Goal: Task Accomplishment & Management: Use online tool/utility

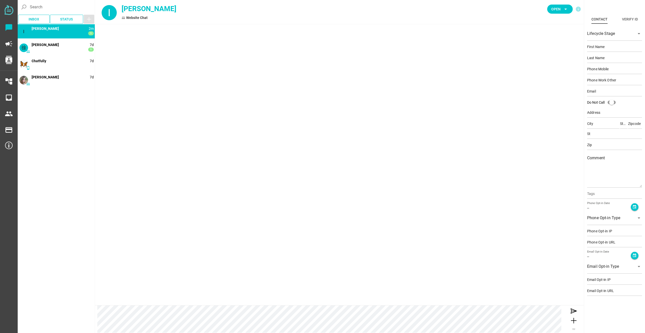
type input "[PERSON_NAME]"
type input "Peng"
type input "[PERSON_NAME][EMAIL_ADDRESS][DOMAIN_NAME]"
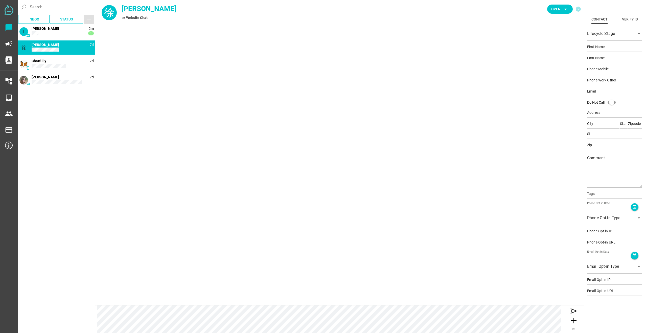
type input "徐"
type input "[PERSON_NAME]"
type input "[EMAIL_ADDRESS][DOMAIN_NAME]"
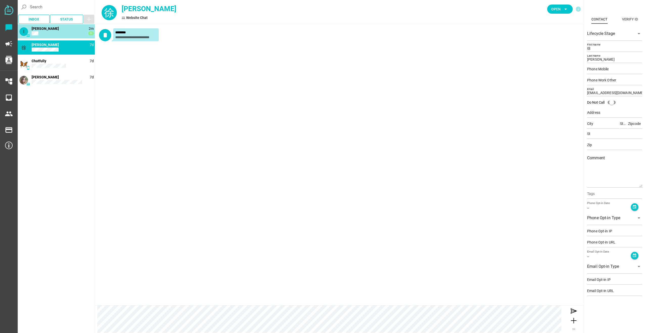
click at [47, 31] on div "I 2m 1 [PERSON_NAME]" at bounding box center [56, 31] width 77 height 14
type input "[PERSON_NAME]"
type input "Peng"
type input "[PERSON_NAME][EMAIL_ADDRESS][DOMAIN_NAME]"
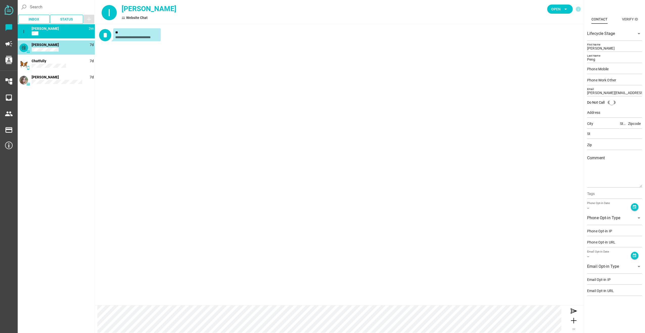
click at [48, 47] on div "[PERSON_NAME] 7d [PERSON_NAME]" at bounding box center [56, 47] width 77 height 14
type input "徐"
type input "[PERSON_NAME]"
type input "[EMAIL_ADDRESS][DOMAIN_NAME]"
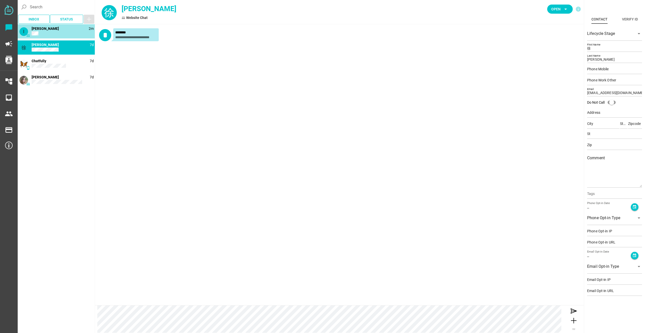
click at [47, 31] on div "I 2m [PERSON_NAME]" at bounding box center [56, 31] width 77 height 14
type input "[PERSON_NAME]"
type input "Peng"
type input "[PERSON_NAME][EMAIL_ADDRESS][DOMAIN_NAME]"
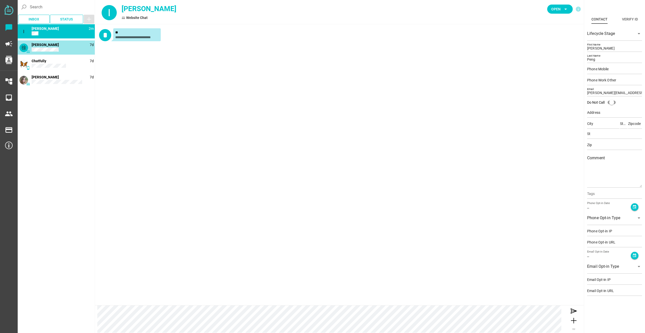
click at [49, 46] on div "[PERSON_NAME] 7d [PERSON_NAME]" at bounding box center [56, 47] width 77 height 14
type input "徐"
type input "[PERSON_NAME]"
type input "[EMAIL_ADDRESS][DOMAIN_NAME]"
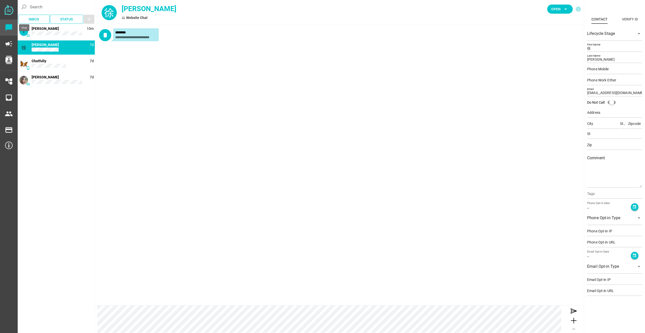
click at [11, 28] on icon "chat_bubble" at bounding box center [9, 27] width 8 height 8
click at [10, 44] on icon "campaign" at bounding box center [9, 44] width 8 height 8
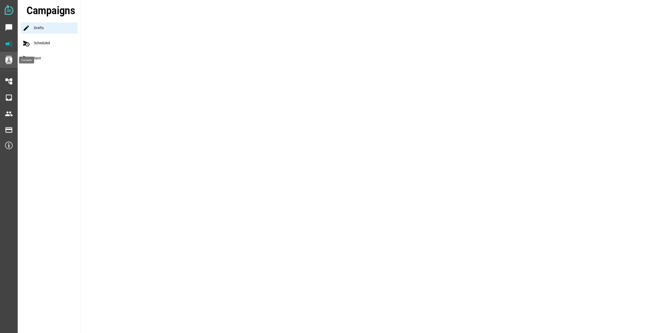
click at [9, 57] on icon "contacts" at bounding box center [9, 60] width 8 height 8
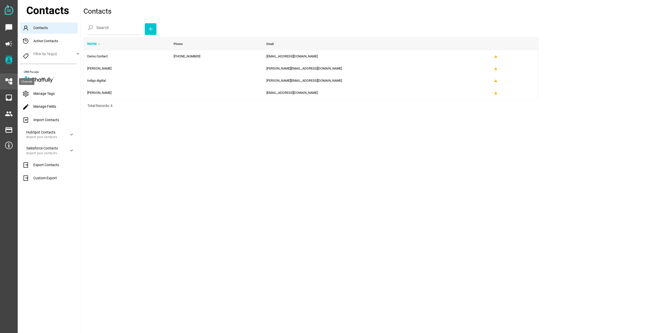
click at [9, 81] on icon "account_tree" at bounding box center [9, 81] width 8 height 8
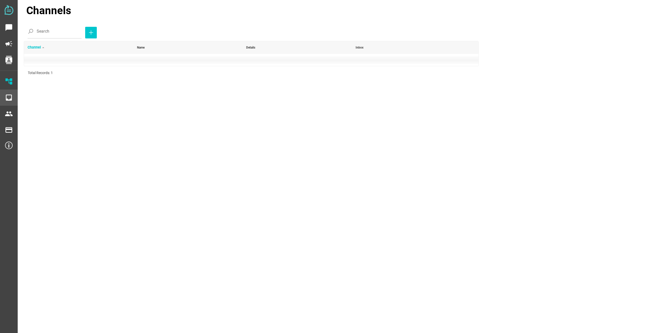
click at [9, 98] on icon "inbox" at bounding box center [9, 97] width 8 height 8
click at [9, 119] on div "people" at bounding box center [8, 114] width 9 height 12
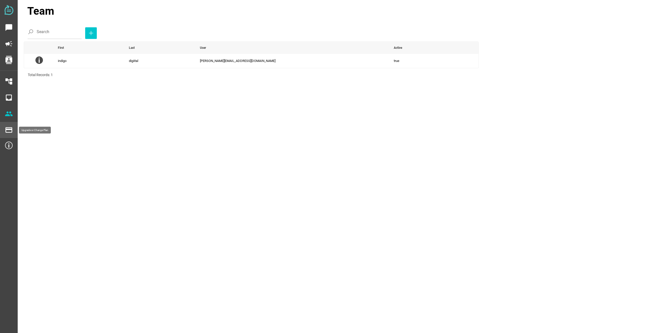
click at [8, 132] on icon "payment" at bounding box center [9, 130] width 8 height 8
click at [7, 131] on icon "payment" at bounding box center [9, 130] width 8 height 8
click at [8, 146] on img at bounding box center [9, 145] width 8 height 8
click at [8, 145] on img at bounding box center [9, 145] width 8 height 8
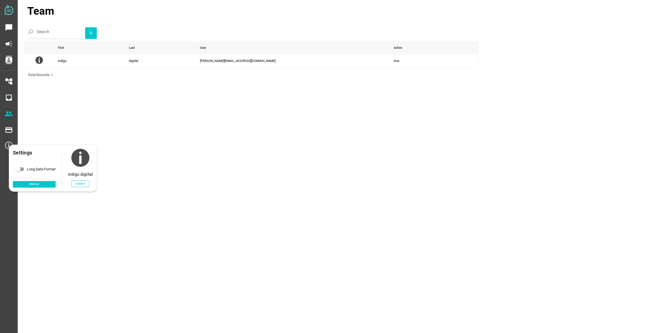
click at [127, 125] on main "Team Search First Last User Active indigo digiital [PERSON_NAME][EMAIL_ADDRESS]…" at bounding box center [329, 166] width 622 height 333
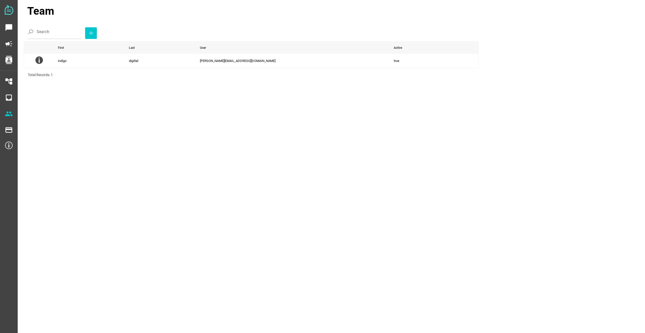
click at [271, 98] on main "Team Search First Last User Active indigo digiital [PERSON_NAME][EMAIL_ADDRESS]…" at bounding box center [329, 166] width 622 height 333
click at [6, 27] on icon "chat_bubble" at bounding box center [9, 27] width 8 height 8
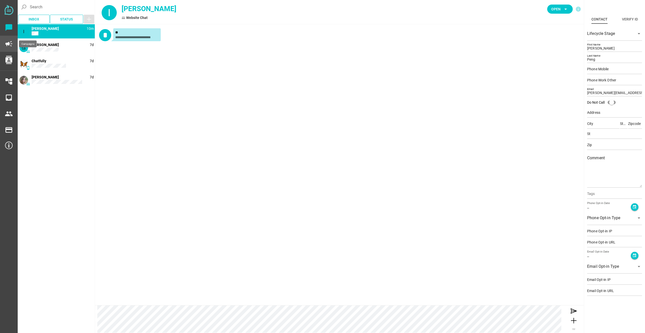
click at [10, 45] on icon "campaign" at bounding box center [9, 44] width 8 height 8
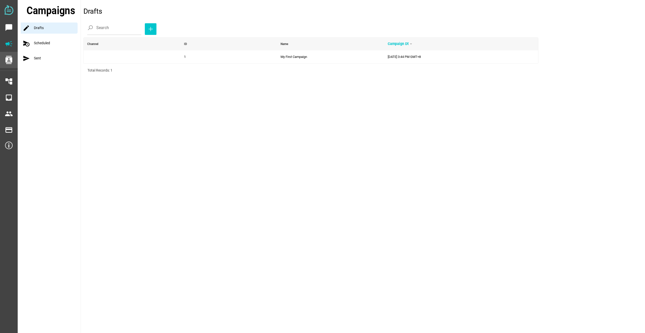
click at [10, 61] on icon "contacts" at bounding box center [9, 60] width 8 height 8
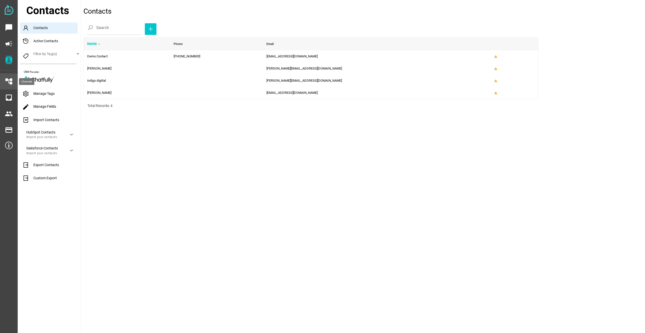
click at [9, 80] on icon "account_tree" at bounding box center [9, 81] width 8 height 8
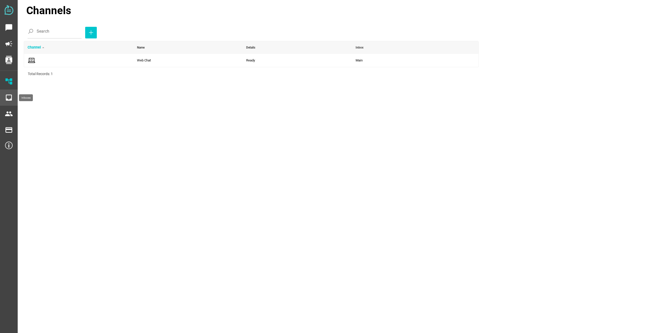
click at [11, 98] on icon "inbox" at bounding box center [9, 97] width 8 height 8
click at [11, 114] on icon "people" at bounding box center [9, 114] width 8 height 8
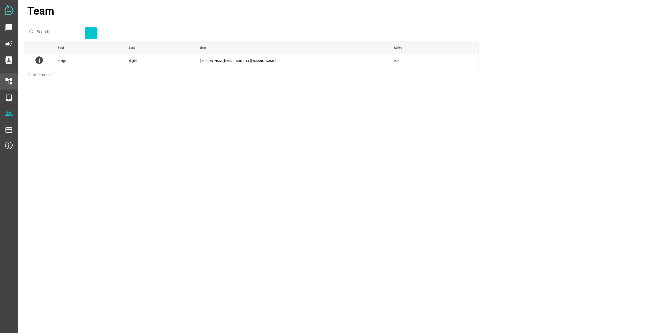
click at [9, 86] on div "account_tree" at bounding box center [8, 81] width 9 height 12
click at [31, 61] on icon at bounding box center [32, 60] width 8 height 8
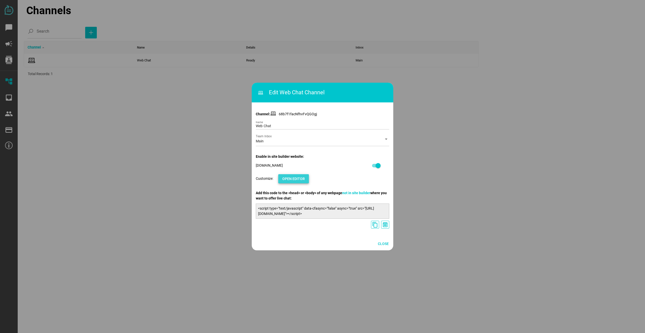
click at [294, 179] on span "Open Editor" at bounding box center [293, 179] width 22 height 6
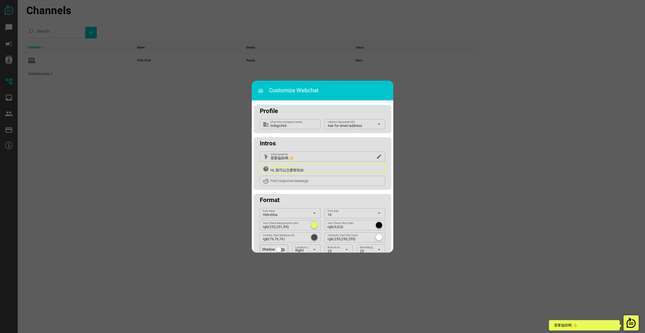
drag, startPoint x: 276, startPoint y: 170, endPoint x: 289, endPoint y: 170, distance: 13.1
click at [289, 170] on input "Hi, 我可以怎麼幫助你" at bounding box center [326, 168] width 112 height 10
click at [276, 170] on input "Hi, 我可以怎麼幫助你" at bounding box center [326, 168] width 112 height 10
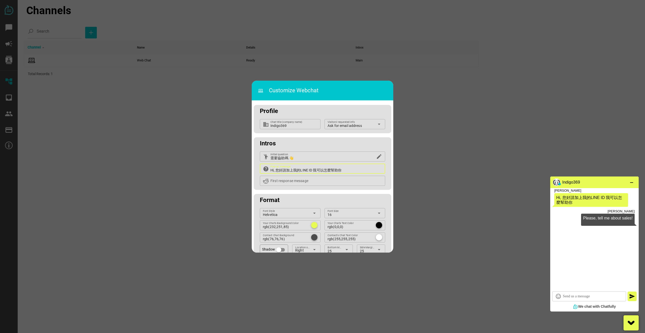
click at [317, 169] on input "Hi, 您好請加上我的LINE ID 我可以怎麼幫助你" at bounding box center [326, 168] width 112 height 10
drag, startPoint x: 311, startPoint y: 169, endPoint x: 342, endPoint y: 175, distance: 31.6
click at [347, 176] on div "emoji_people 需要協助嗎 👋 Initial question edit help Hi, 您好請加上我的LINE ID 我可以怎麼幫助你 Pop…" at bounding box center [322, 170] width 137 height 38
drag, startPoint x: 330, startPoint y: 172, endPoint x: 319, endPoint y: 172, distance: 11.1
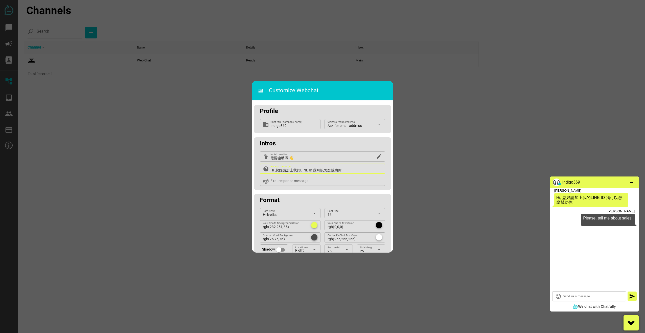
click at [330, 172] on input "Hi, 您好請加上我的LINE ID 我可以怎麼幫助你" at bounding box center [326, 168] width 112 height 10
drag, startPoint x: 312, startPoint y: 171, endPoint x: 348, endPoint y: 179, distance: 36.1
click at [348, 179] on div "emoji_people 需要協助嗎 👋 Initial question edit help Hi, 您好請加上我的LINE ID 我可以怎麼幫助你 Pop…" at bounding box center [322, 170] width 137 height 38
click at [321, 170] on input "Hi, 您好請加上我的LINE ID 15015122323" at bounding box center [326, 168] width 112 height 10
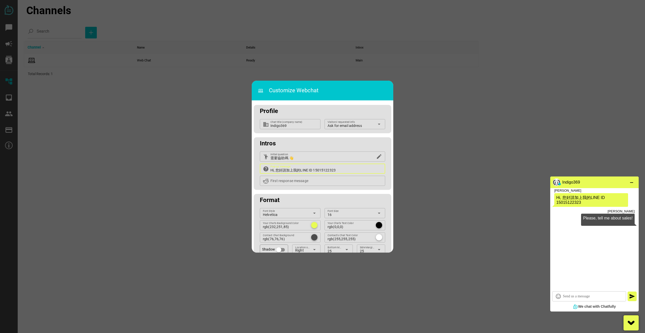
click at [324, 170] on input "Hi, 您好請加上我的LINE ID 15015122323" at bounding box center [326, 168] width 112 height 10
click at [310, 169] on input "Hi, 您好請加上我的LINE ID 15015122323" at bounding box center [326, 168] width 112 height 10
click at [316, 169] on input "Hi, 您好請加上我的LINE ID 15015122323" at bounding box center [326, 168] width 112 height 10
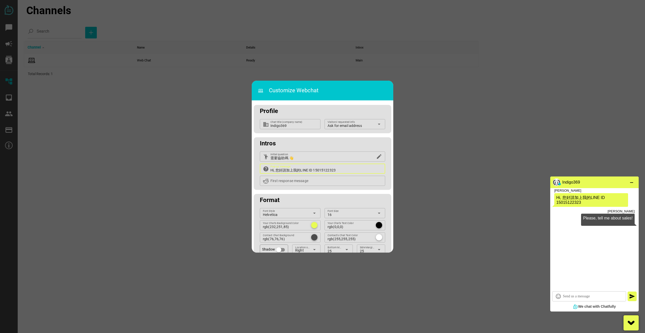
click at [314, 170] on input "Hi, 您好請加上我的LINE ID 15015122323" at bounding box center [326, 168] width 112 height 10
click at [319, 170] on input "Hi, 您好請加上我的LINE ID 15015122323" at bounding box center [326, 168] width 112 height 10
drag, startPoint x: 319, startPoint y: 170, endPoint x: 313, endPoint y: 171, distance: 5.9
click at [319, 170] on input "Hi, 您好請加上我的LINE ID 15015122323" at bounding box center [326, 168] width 112 height 10
drag, startPoint x: 308, startPoint y: 170, endPoint x: 342, endPoint y: 172, distance: 33.9
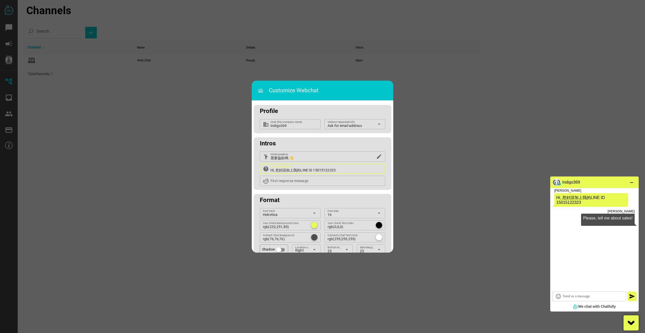
click at [342, 172] on input "Hi, 您好請加上我的LINE ID 15015122323" at bounding box center [326, 168] width 112 height 10
drag, startPoint x: 345, startPoint y: 169, endPoint x: 348, endPoint y: 169, distance: 2.8
click at [348, 169] on input "Hi, 您好請加上我的LINE 官方帳號『』或是留下您的電話，我們24小時內會與您聯繫！" at bounding box center [326, 168] width 112 height 10
click at [362, 169] on input "Hi, 您好請加上我的LINE 官方帳號『』或是留下您的電話，我們24小時內會與您聯繫！" at bounding box center [326, 168] width 112 height 10
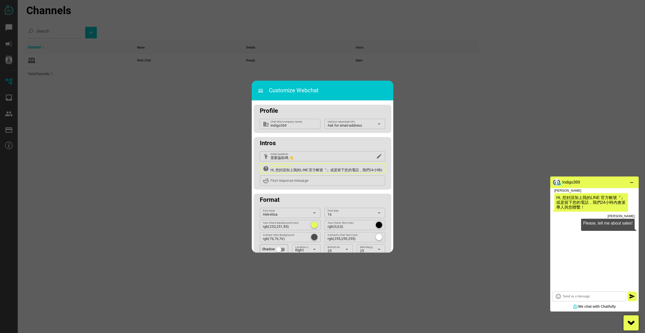
drag, startPoint x: 345, startPoint y: 169, endPoint x: 356, endPoint y: 170, distance: 10.9
click at [356, 170] on input "Hi, 您好請加上我的LINE 官方帳號『』或是留下您的電話，我們24小時內會派專人與您聯繫！" at bounding box center [326, 168] width 112 height 10
drag, startPoint x: 352, startPoint y: 170, endPoint x: 345, endPoint y: 169, distance: 7.9
click at [345, 169] on input "Hi, 您好請加上我的LINE 官方帳號『』或是留下您的電話，我們24小時內會派專人與您聯繫！" at bounding box center [326, 168] width 112 height 10
click at [352, 170] on input "Hi, 您好請加上我的LINE 官方帳號『』或是留下您的電話，我們會派專人與您聯繫！" at bounding box center [326, 168] width 112 height 10
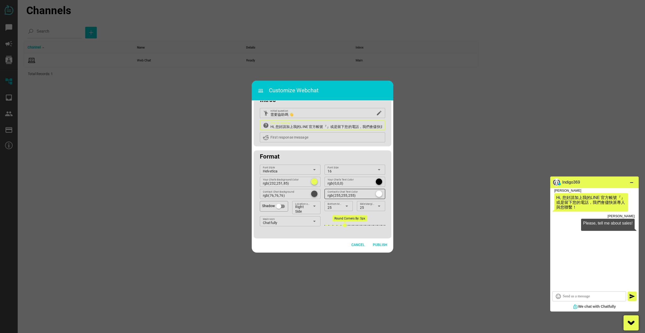
scroll to position [46, 0]
type input "Hi, 您好請加上我的LINE 官方帳號『』或是留下您的電話，我們會儘快派專人與您聯繫！"
click at [376, 166] on icon "arrow_drop_down" at bounding box center [379, 169] width 6 height 6
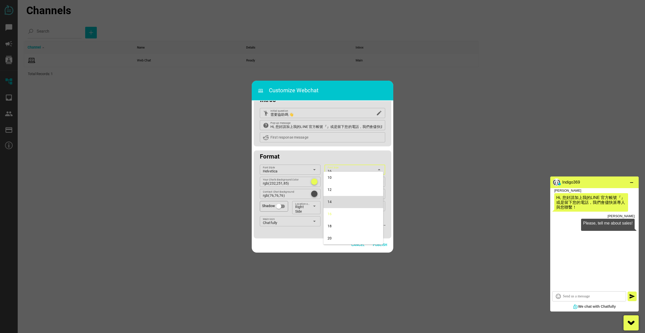
click at [339, 204] on div "14" at bounding box center [353, 202] width 52 height 4
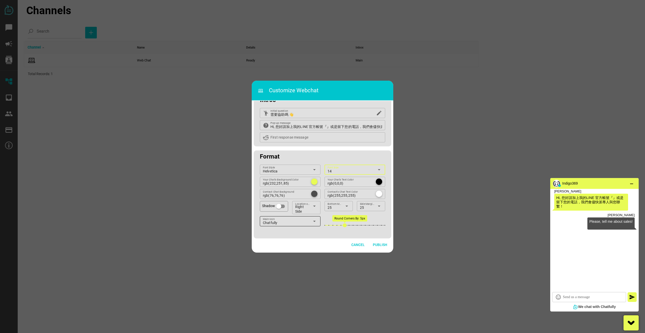
click at [308, 220] on div "Chatfully" at bounding box center [286, 223] width 47 height 7
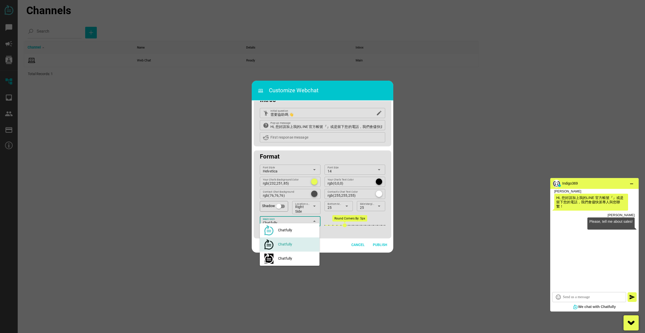
click at [308, 220] on div "Chatfully" at bounding box center [286, 223] width 47 height 7
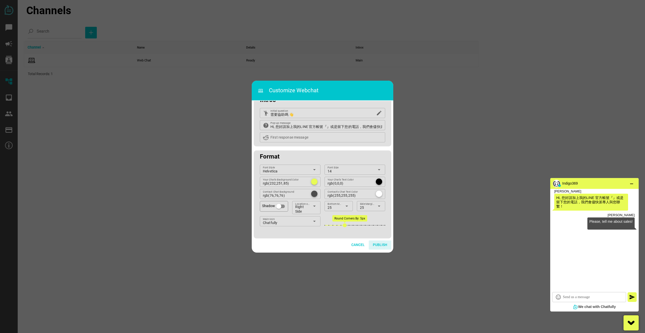
click at [381, 242] on span "Publish" at bounding box center [380, 244] width 14 height 6
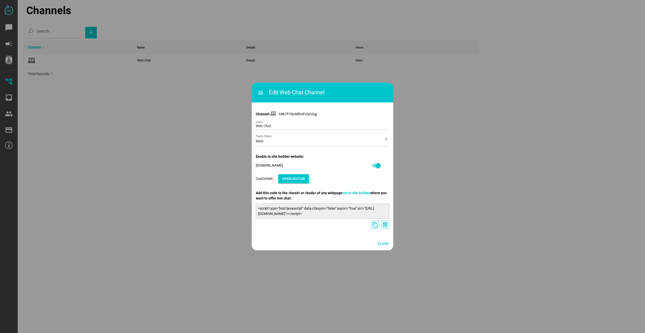
click at [446, 125] on div at bounding box center [322, 166] width 645 height 333
